Goal: Transaction & Acquisition: Download file/media

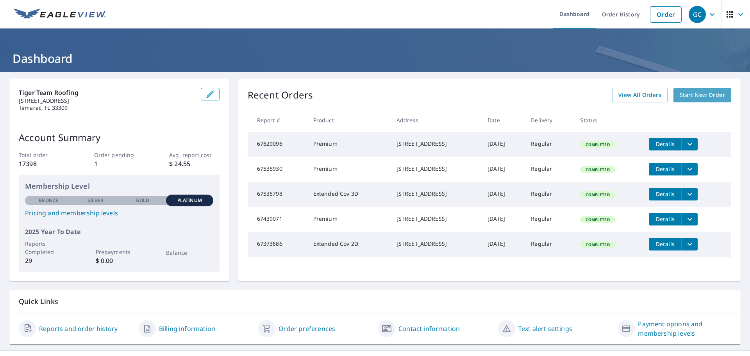
click at [687, 94] on span "Start New Order" at bounding box center [702, 95] width 45 height 10
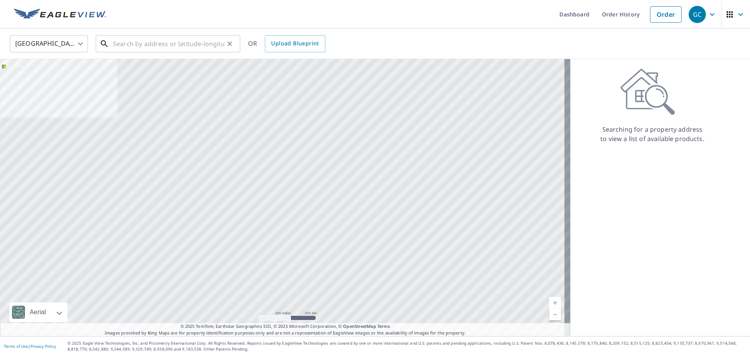
drag, startPoint x: 153, startPoint y: 37, endPoint x: 157, endPoint y: 45, distance: 8.0
click at [157, 44] on input "text" at bounding box center [168, 44] width 111 height 22
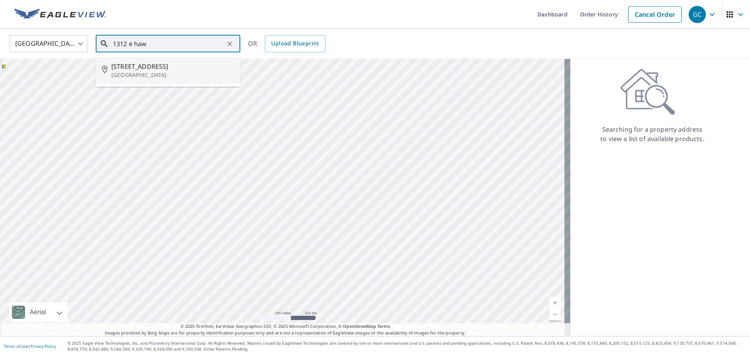
click at [153, 63] on span "[STREET_ADDRESS]" at bounding box center [172, 66] width 123 height 9
type input "[STREET_ADDRESS]"
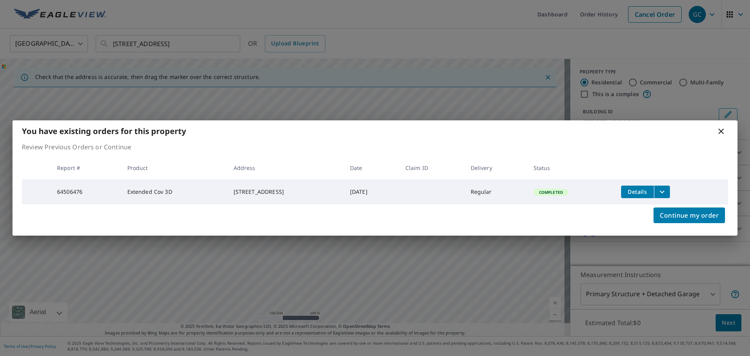
click at [646, 189] on span "Details" at bounding box center [637, 191] width 23 height 7
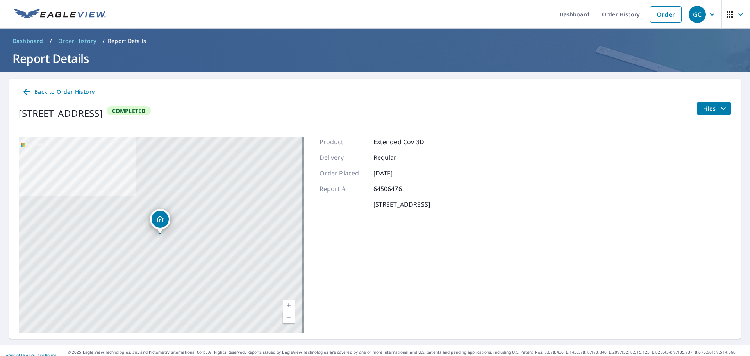
click at [703, 108] on span "Files" at bounding box center [715, 108] width 25 height 9
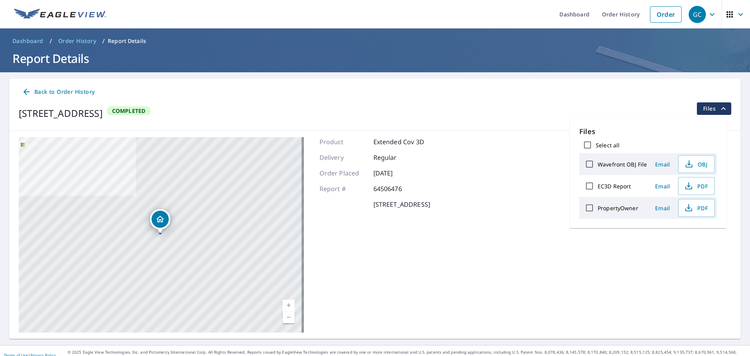
click at [611, 187] on label "EC3D Report" at bounding box center [614, 185] width 33 height 7
click at [598, 187] on input "EC3D Report" at bounding box center [589, 186] width 16 height 16
checkbox input "true"
click at [686, 237] on span "Download" at bounding box center [686, 234] width 41 height 9
